Goal: Book appointment/travel/reservation

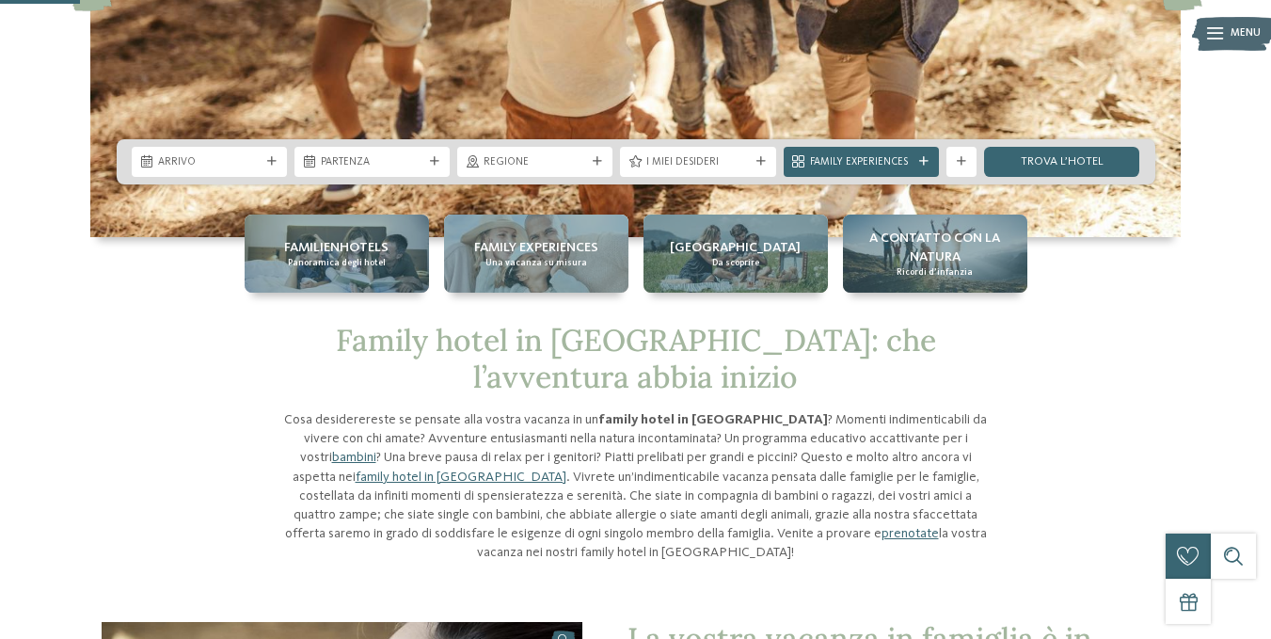
scroll to position [376, 0]
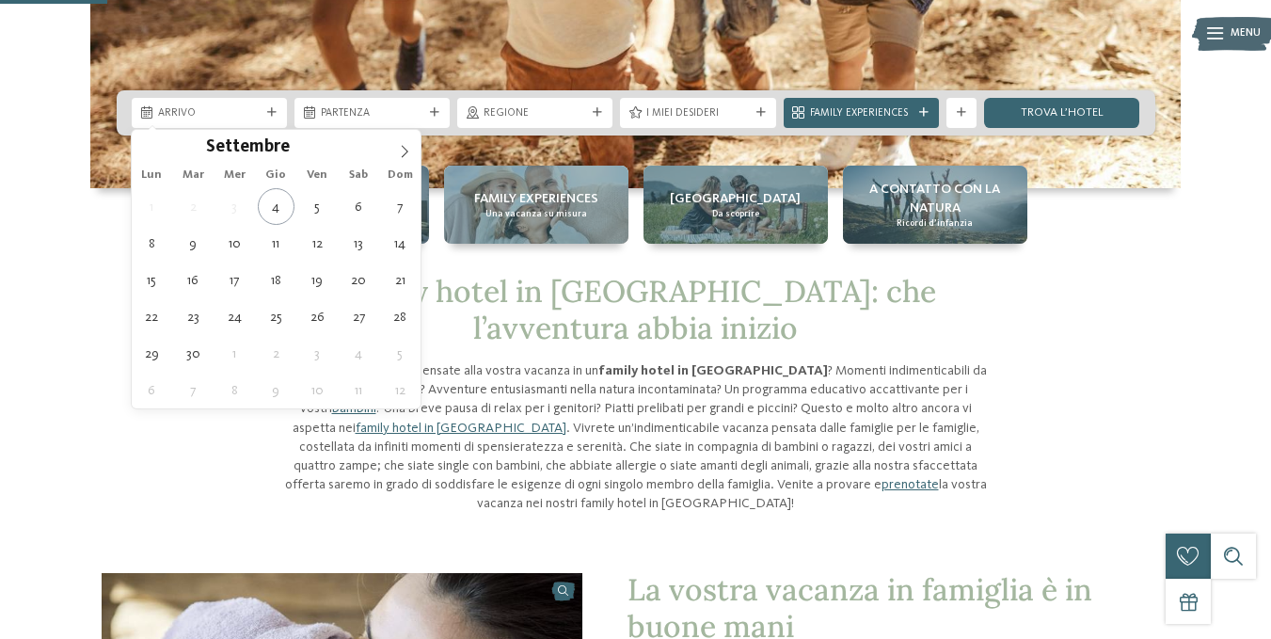
click at [218, 118] on span "Arrivo" at bounding box center [209, 113] width 103 height 15
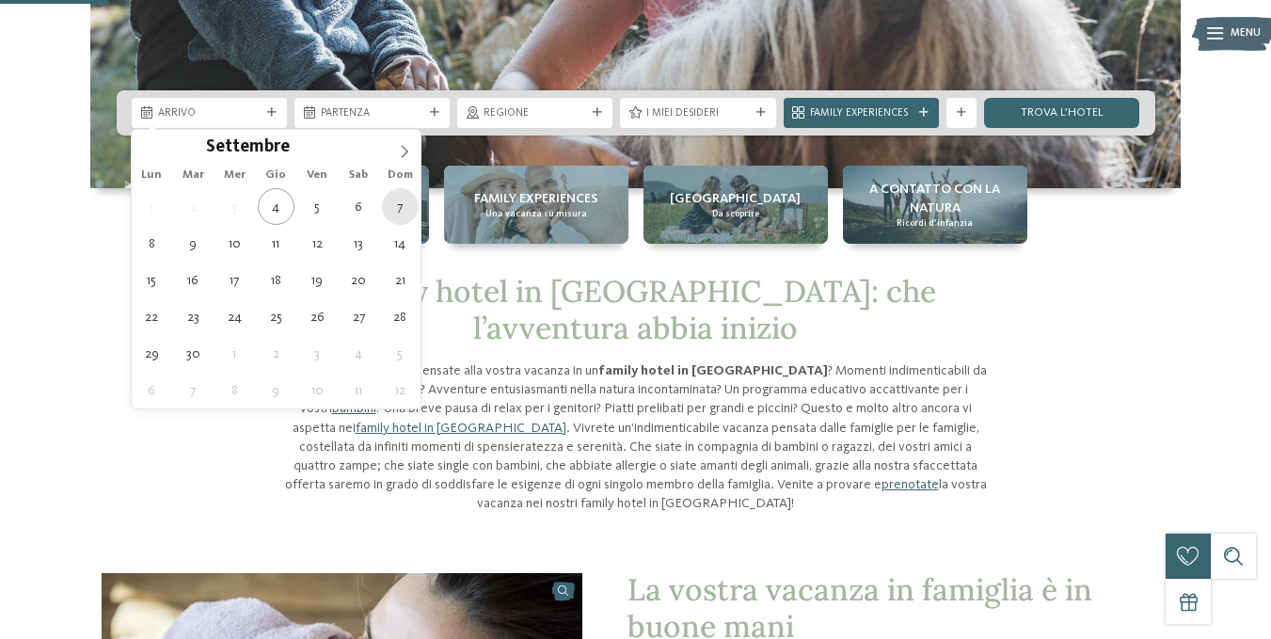
type div "07.09.2025"
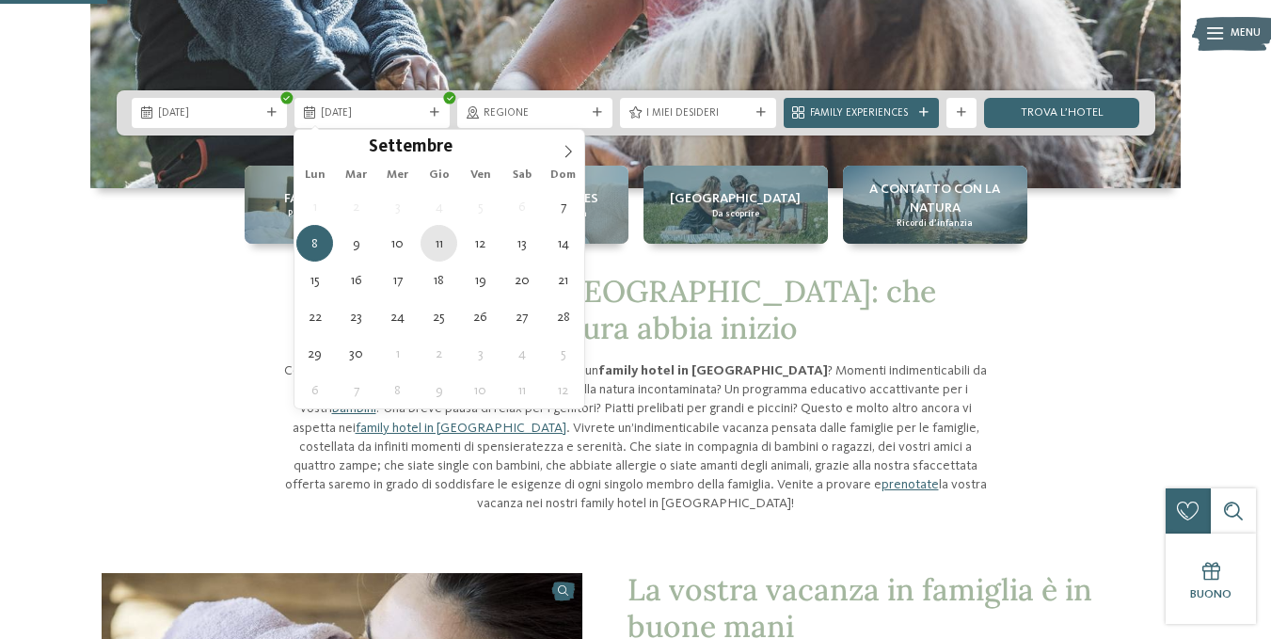
type div "11.09.2025"
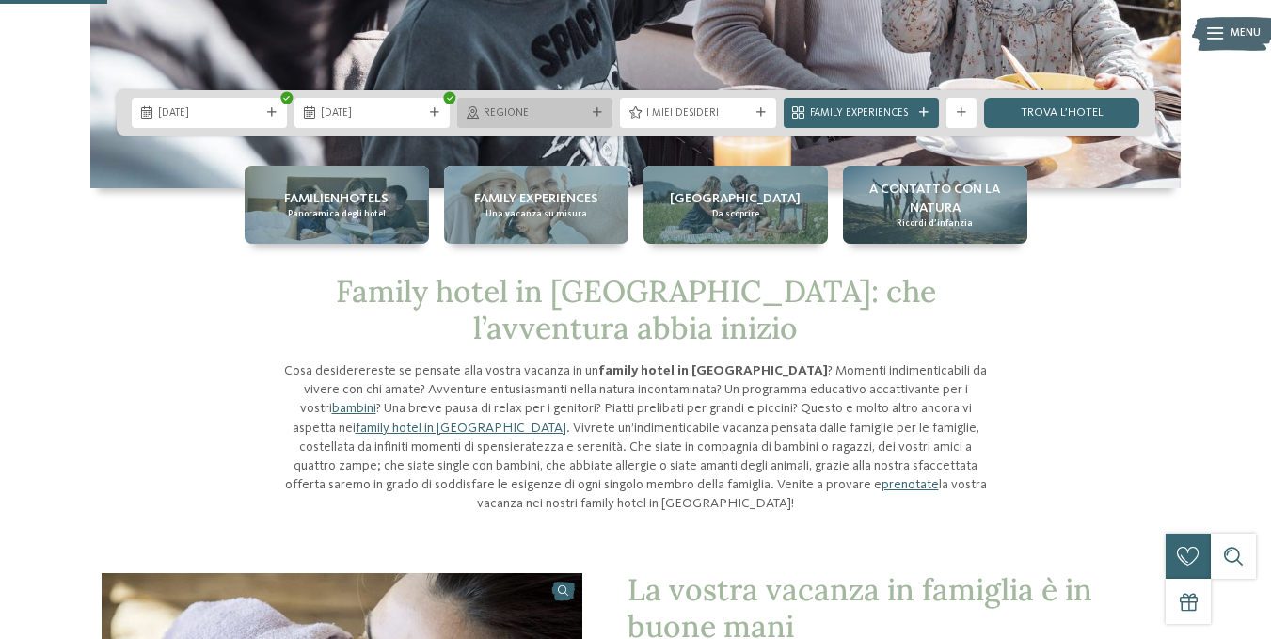
click at [560, 116] on span "Regione" at bounding box center [535, 113] width 103 height 15
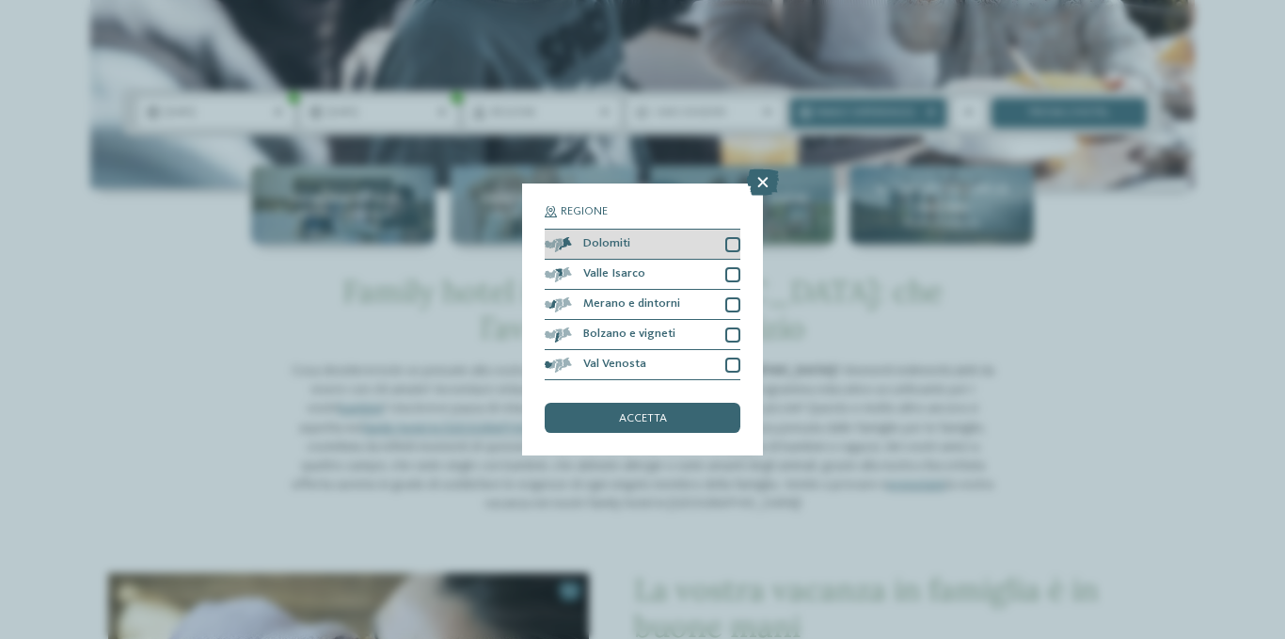
click at [722, 243] on div "Dolomiti" at bounding box center [643, 245] width 196 height 30
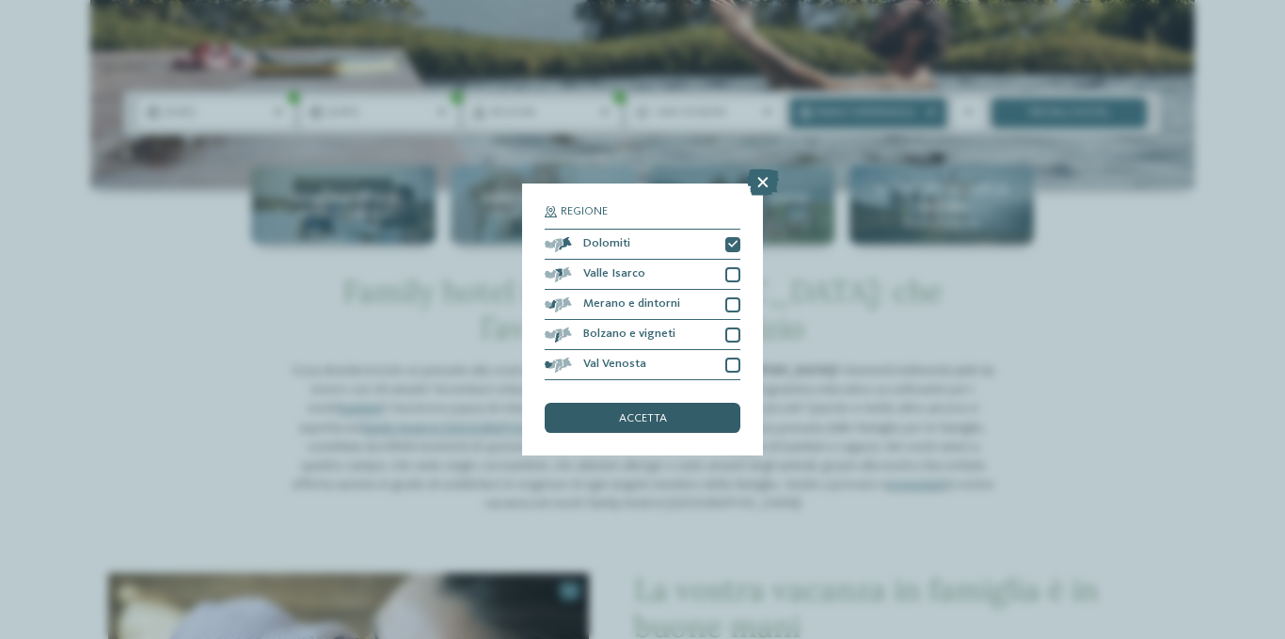
click at [674, 411] on div "accetta" at bounding box center [643, 418] width 196 height 30
click at [674, 411] on p "Cosa desiderereste se pensate alla vostra vacanza in un family hotel in Trentin…" at bounding box center [642, 437] width 715 height 152
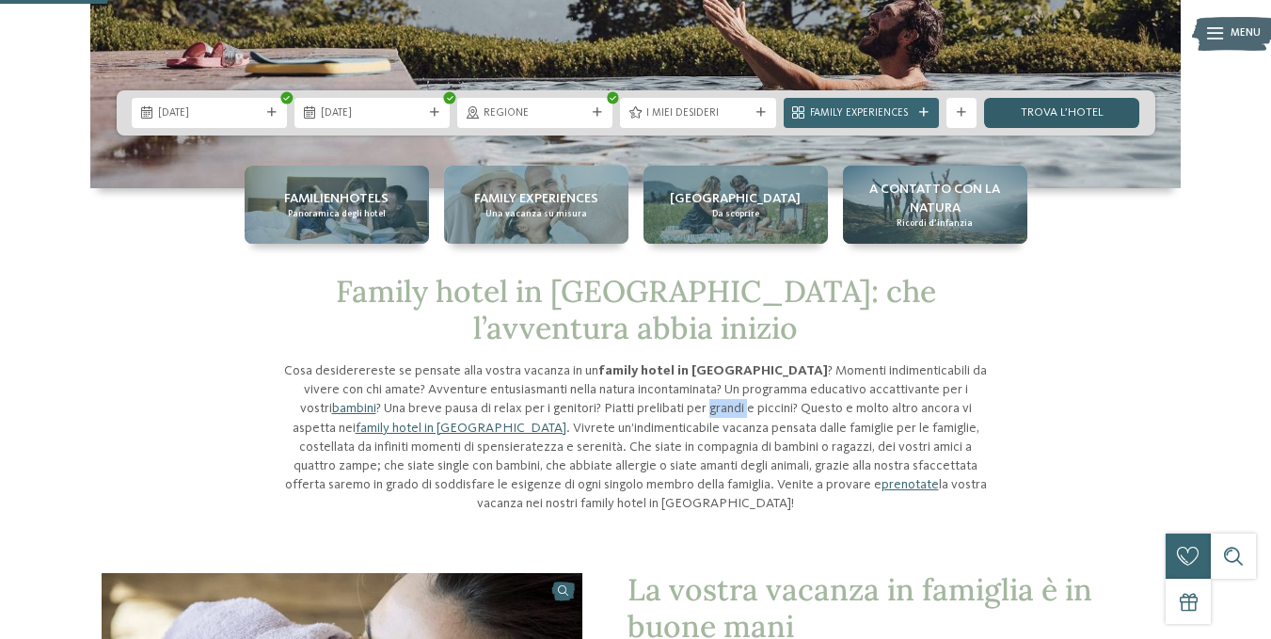
click at [1042, 118] on link "trova l’hotel" at bounding box center [1061, 113] width 155 height 30
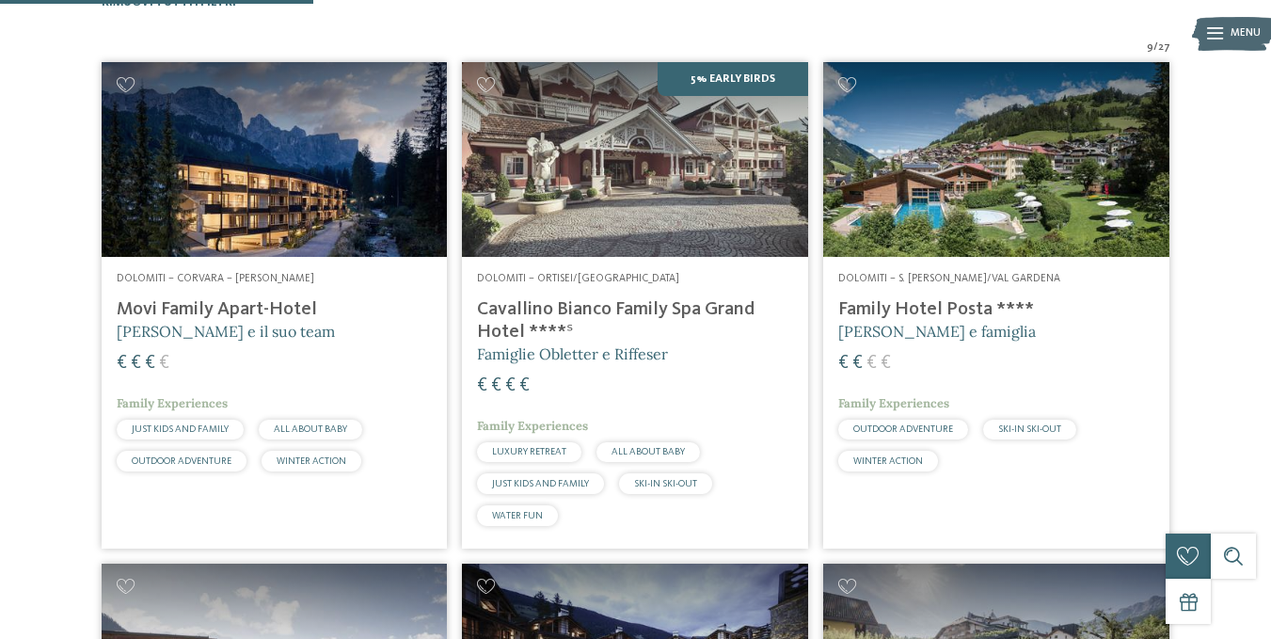
scroll to position [586, 0]
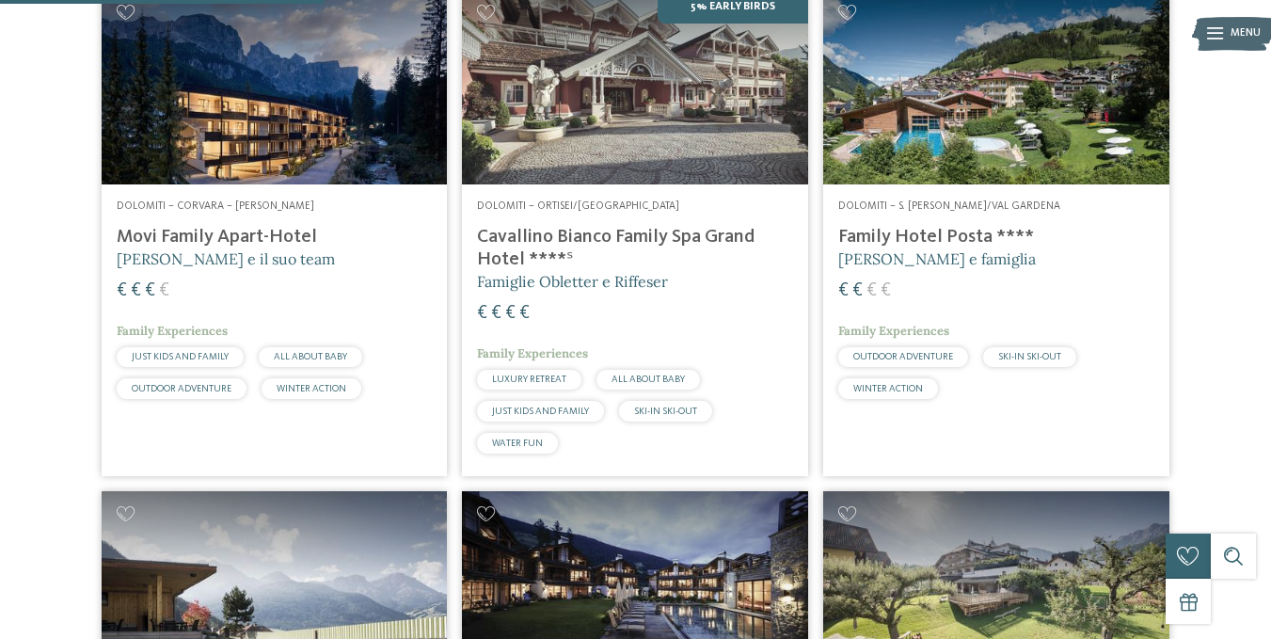
click at [597, 231] on h4 "Cavallino Bianco Family Spa Grand Hotel ****ˢ" at bounding box center [635, 248] width 316 height 45
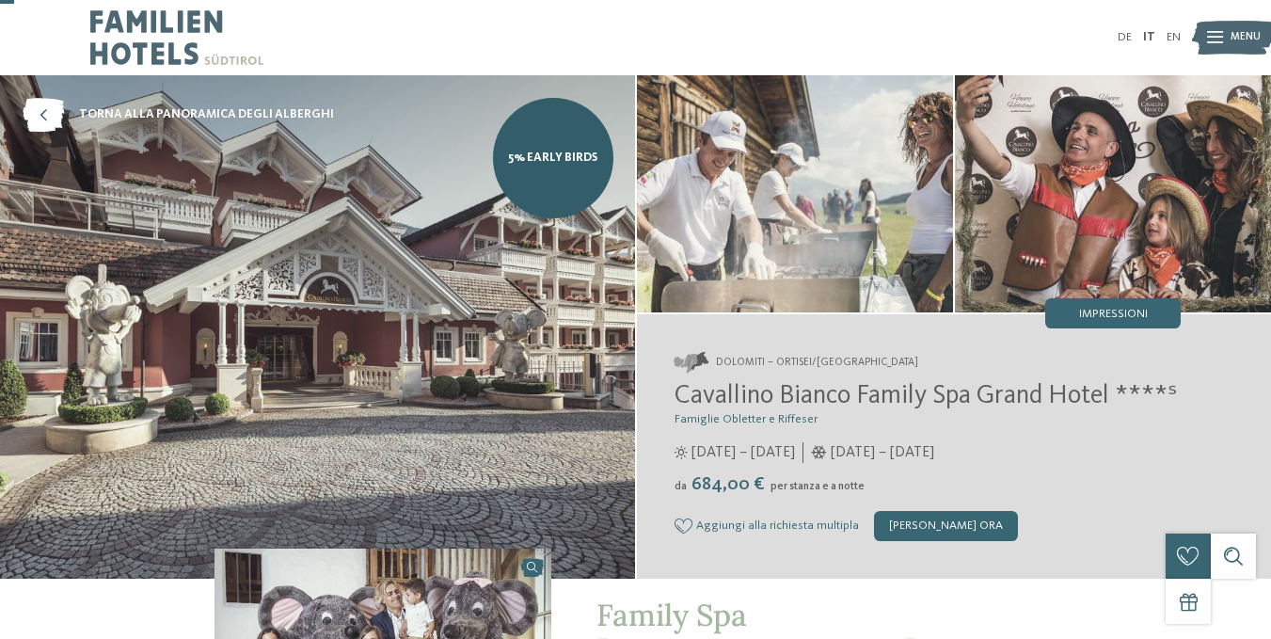
scroll to position [94, 0]
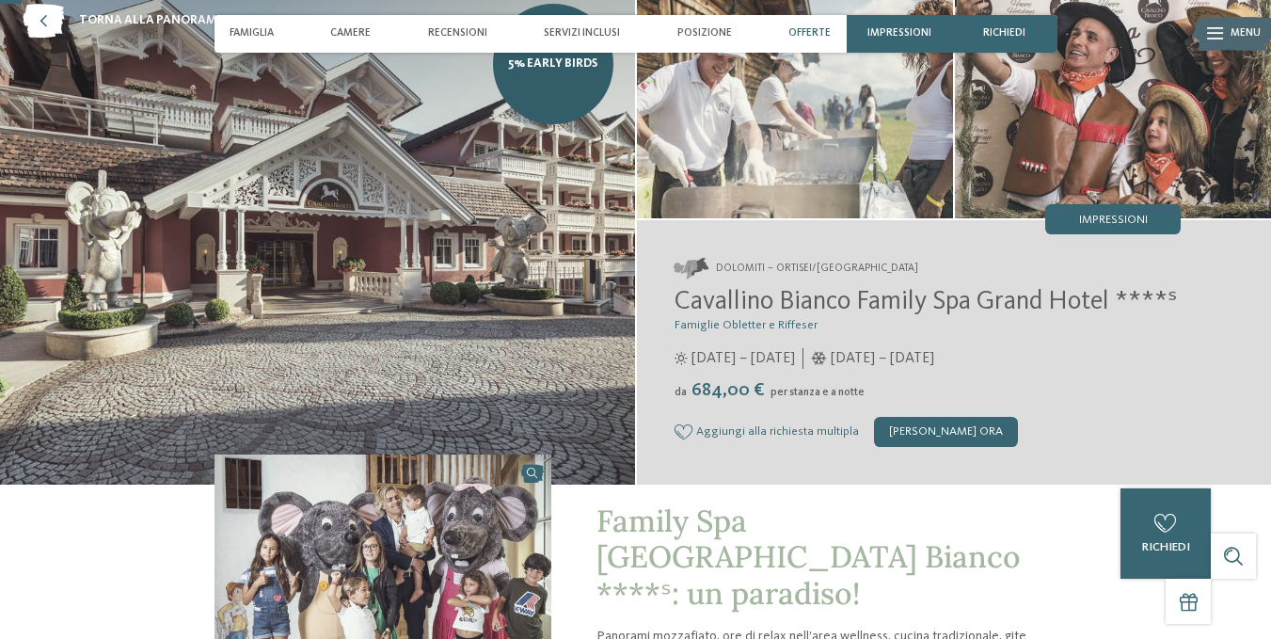
click at [800, 26] on div "Offerte" at bounding box center [809, 34] width 57 height 38
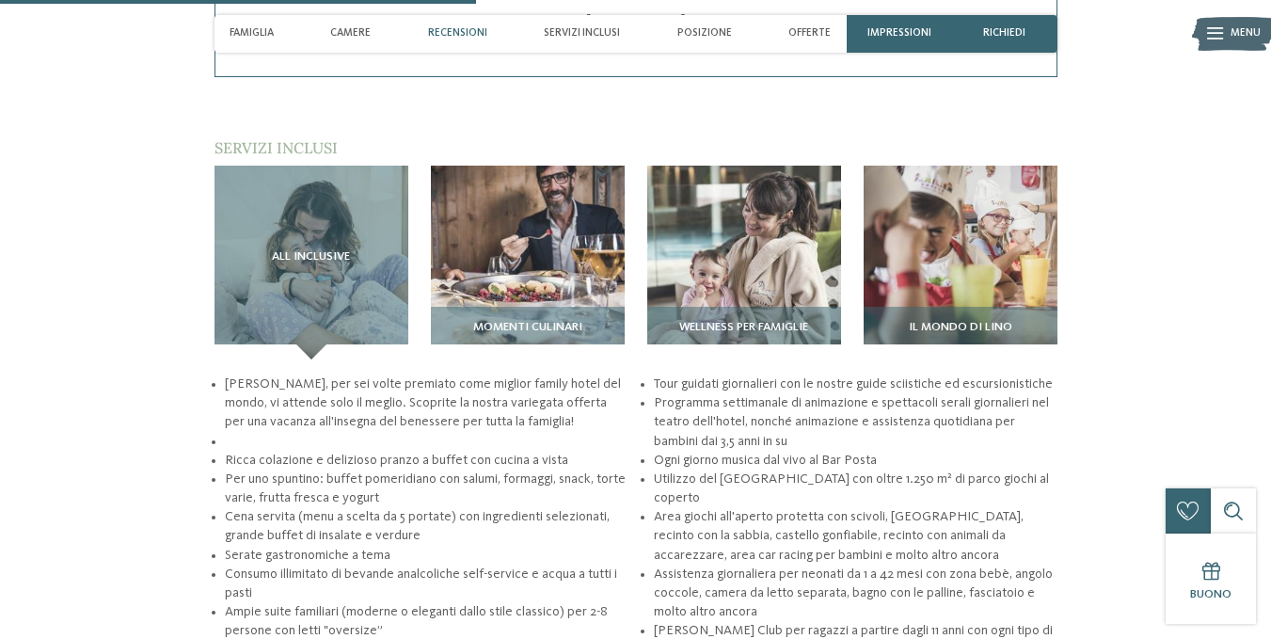
scroll to position [2072, 0]
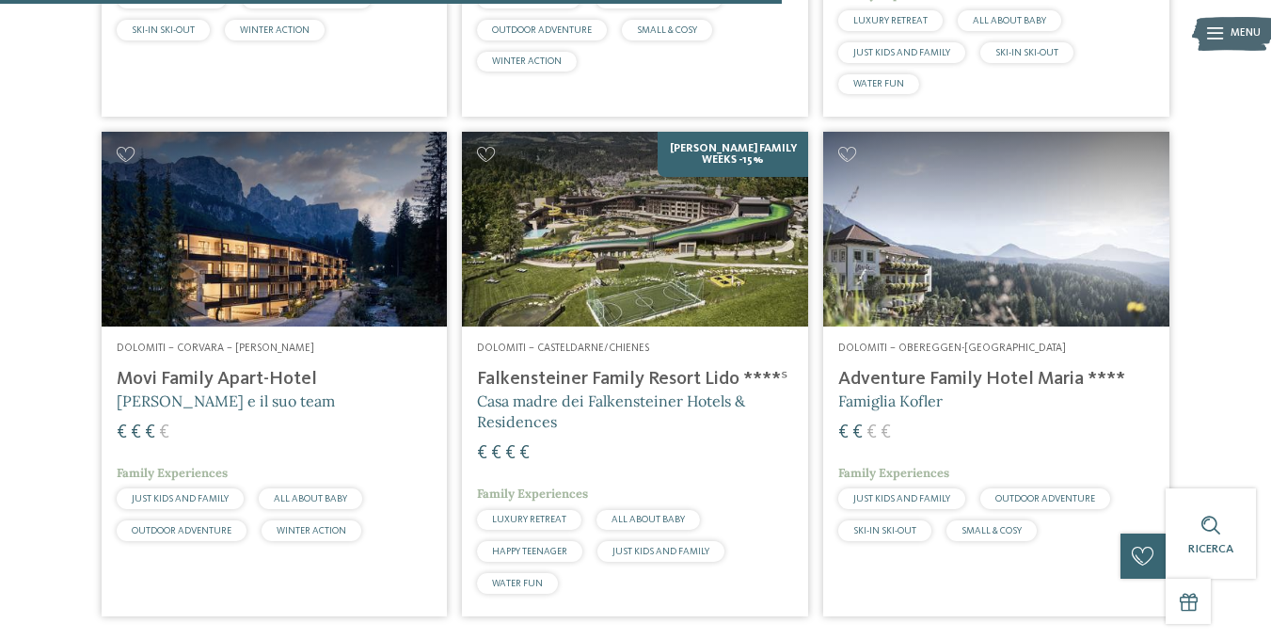
scroll to position [1406, 0]
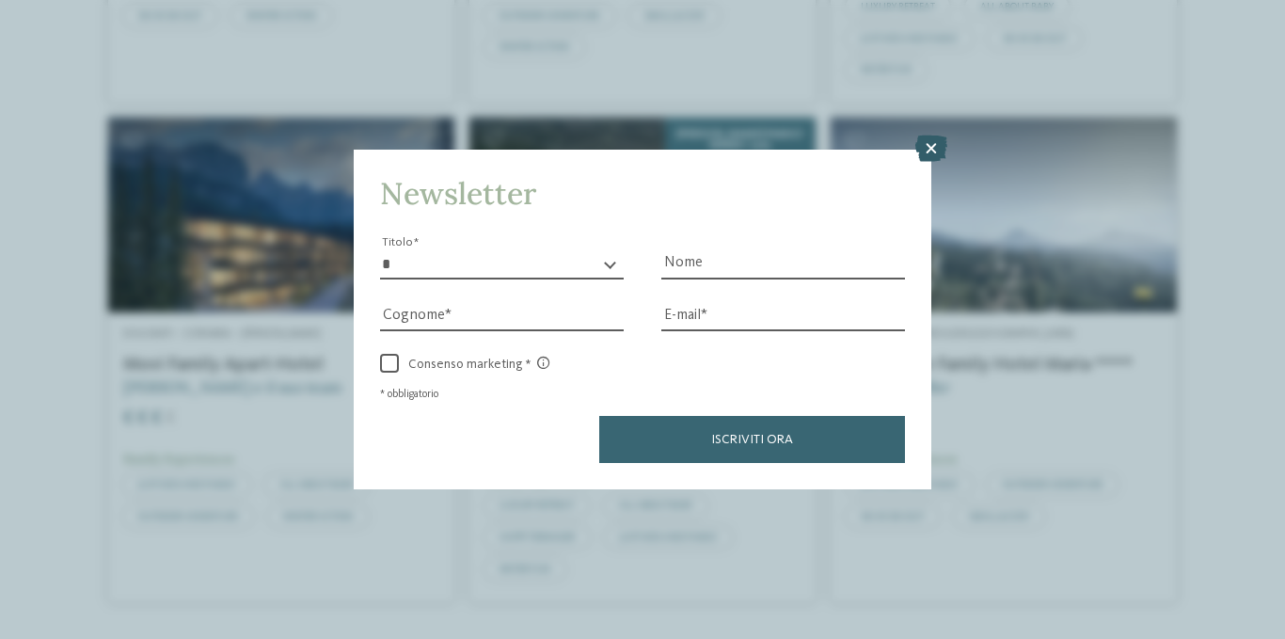
click at [932, 153] on icon at bounding box center [932, 149] width 32 height 26
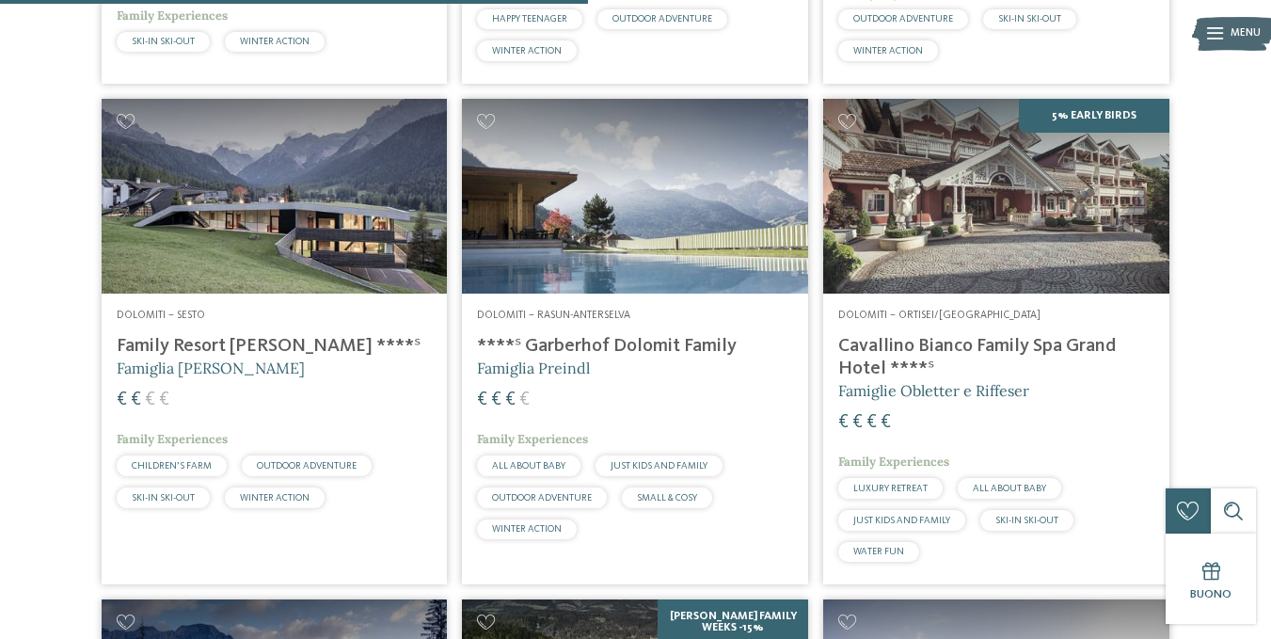
scroll to position [862, 0]
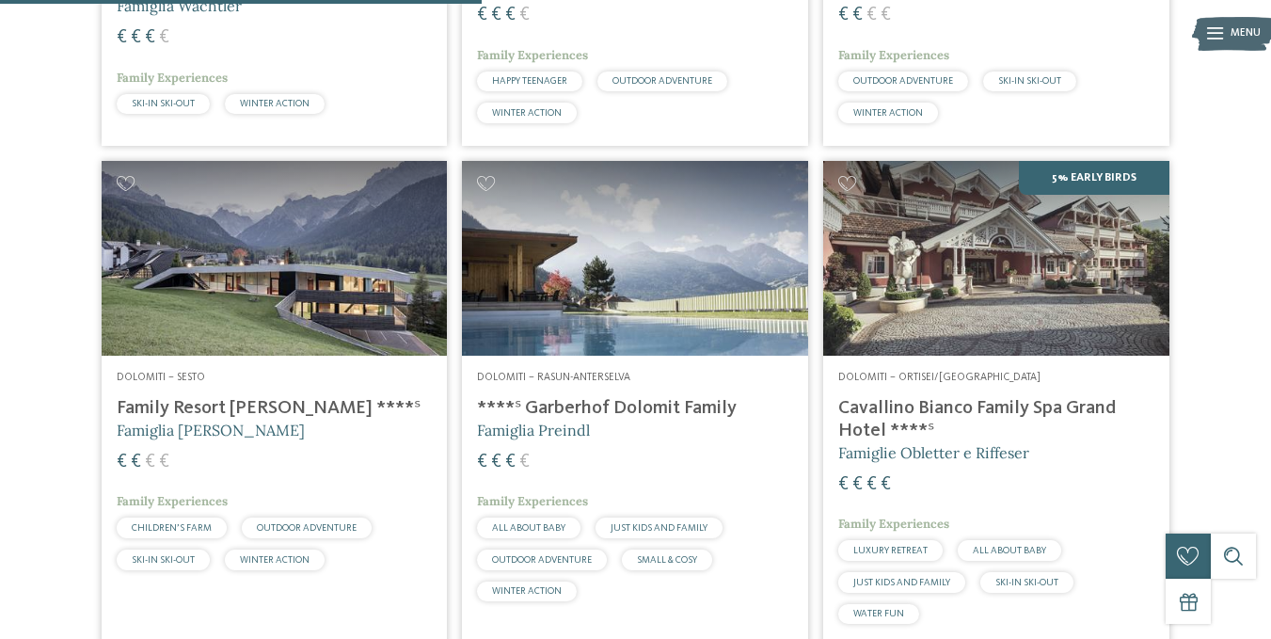
click at [283, 244] on img at bounding box center [275, 258] width 346 height 195
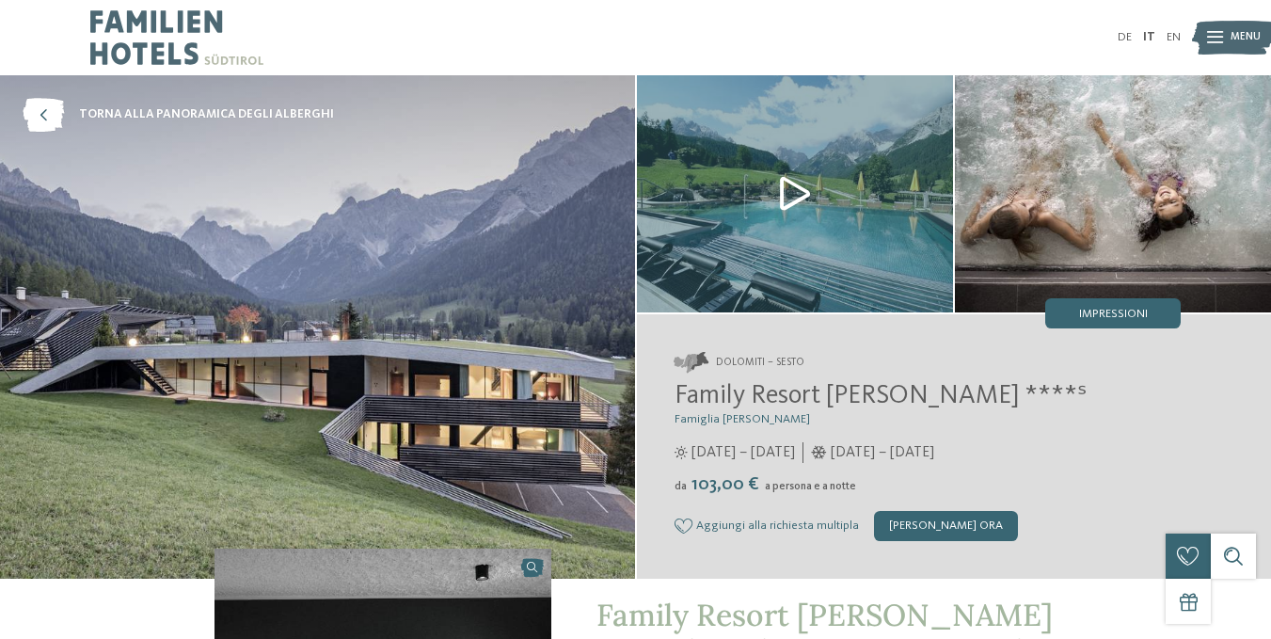
click at [1232, 35] on span "Menu" at bounding box center [1246, 37] width 30 height 15
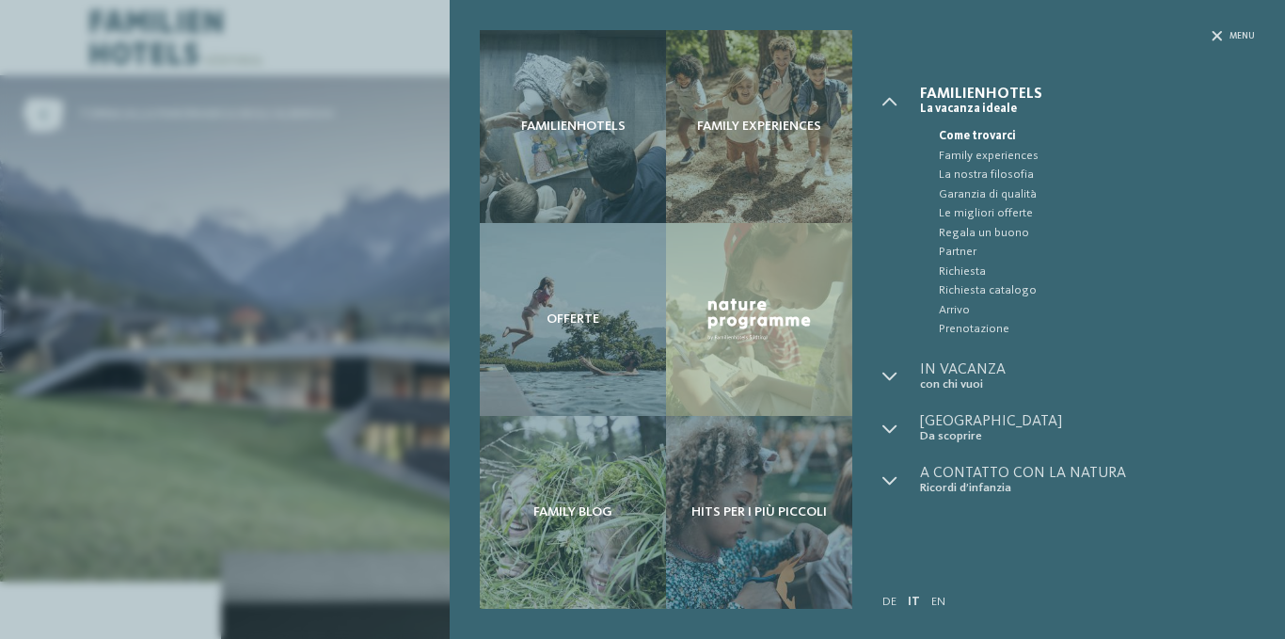
click at [216, 98] on div "Familienhotels Family experiences Offerte" at bounding box center [642, 319] width 1285 height 639
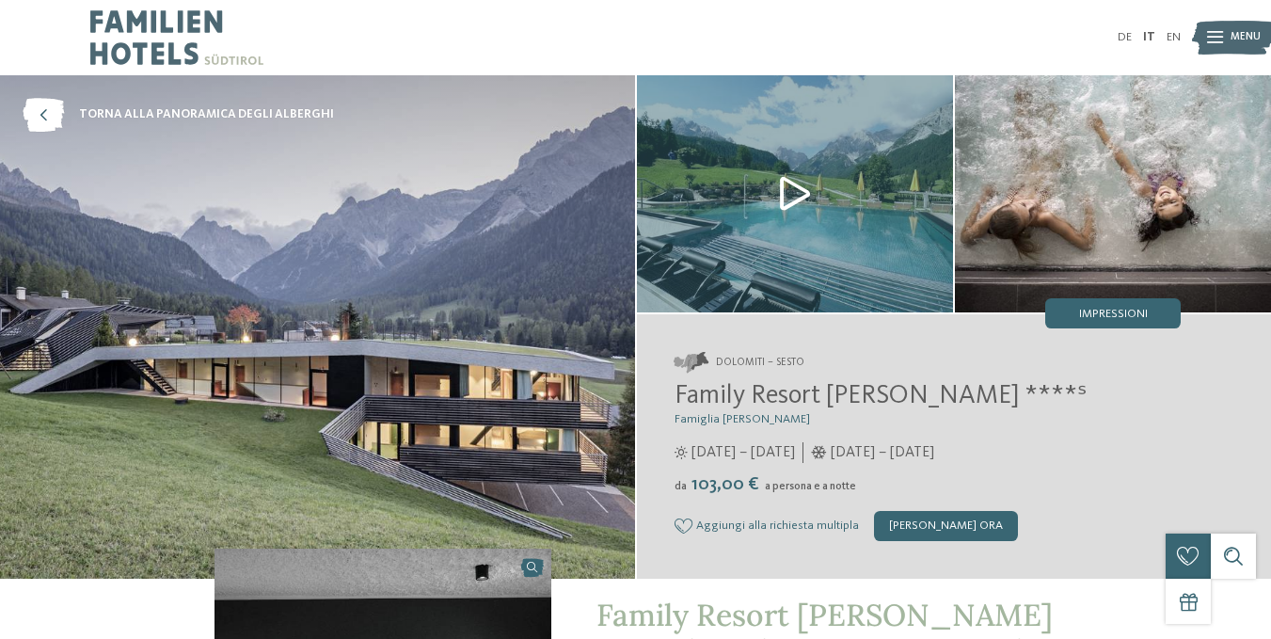
click at [1245, 552] on div "Ricerca" at bounding box center [1233, 556] width 45 height 45
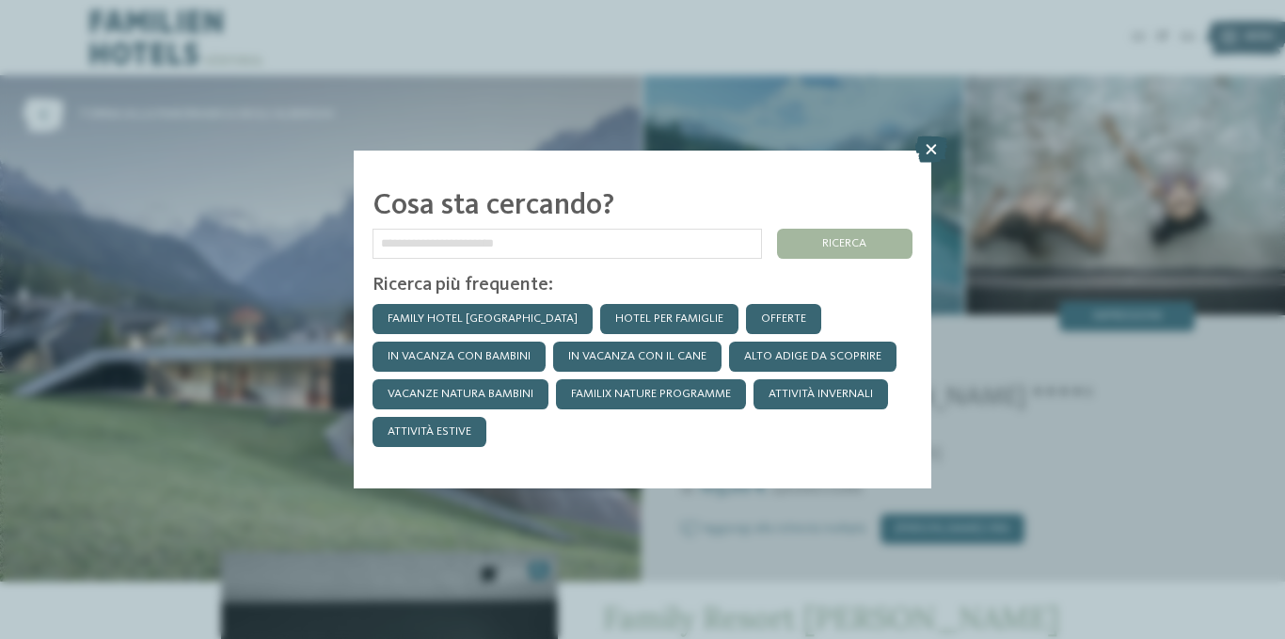
click at [926, 151] on icon at bounding box center [932, 149] width 32 height 26
